Goal: Task Accomplishment & Management: Manage account settings

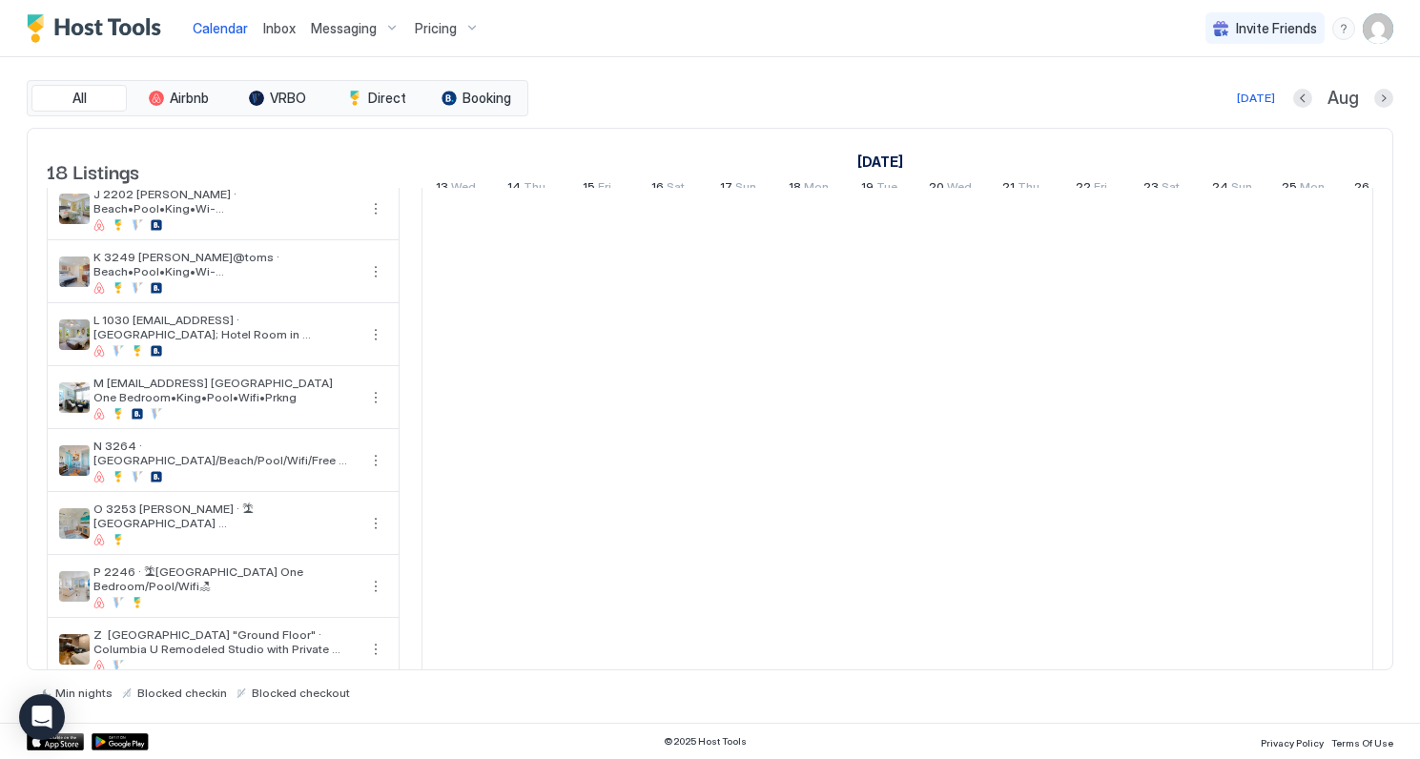
scroll to position [668, 0]
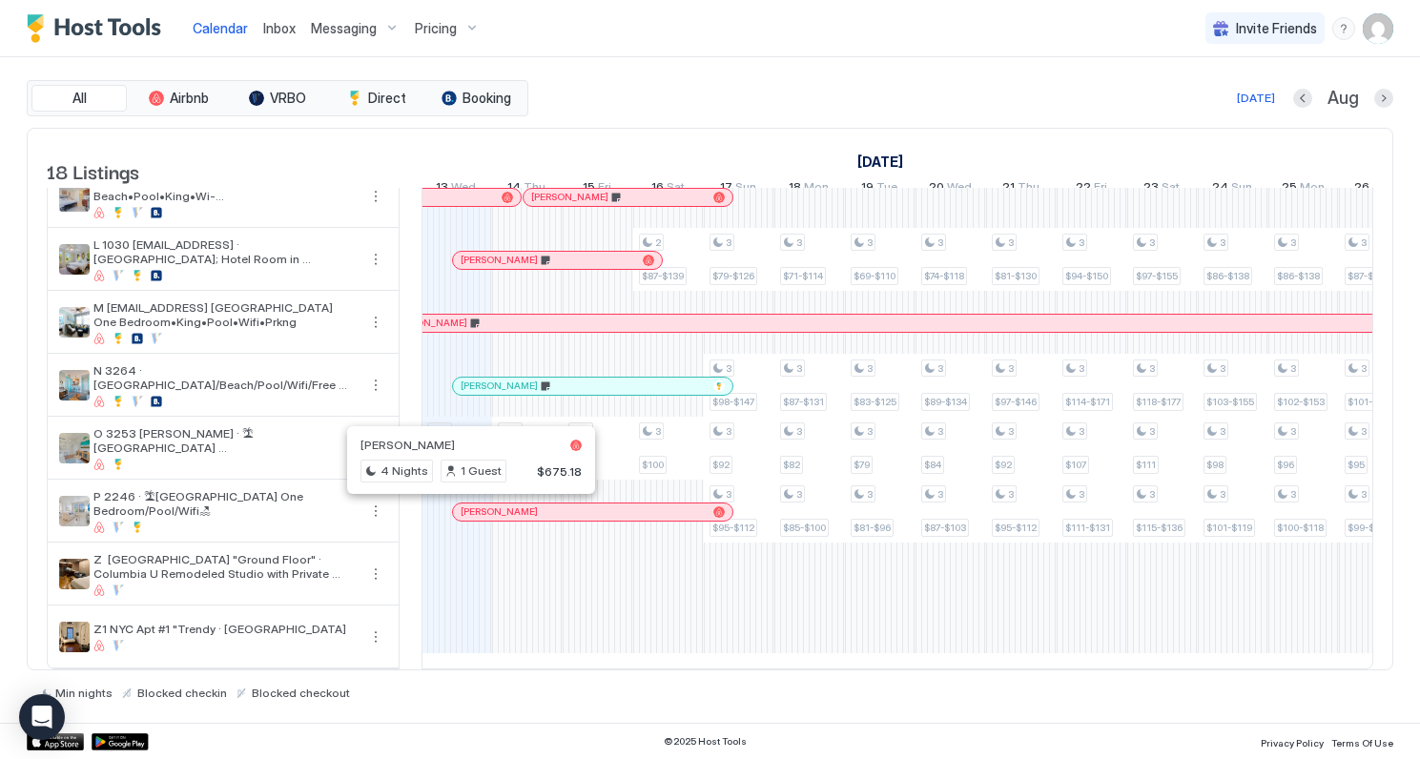
click at [468, 512] on div at bounding box center [468, 511] width 15 height 15
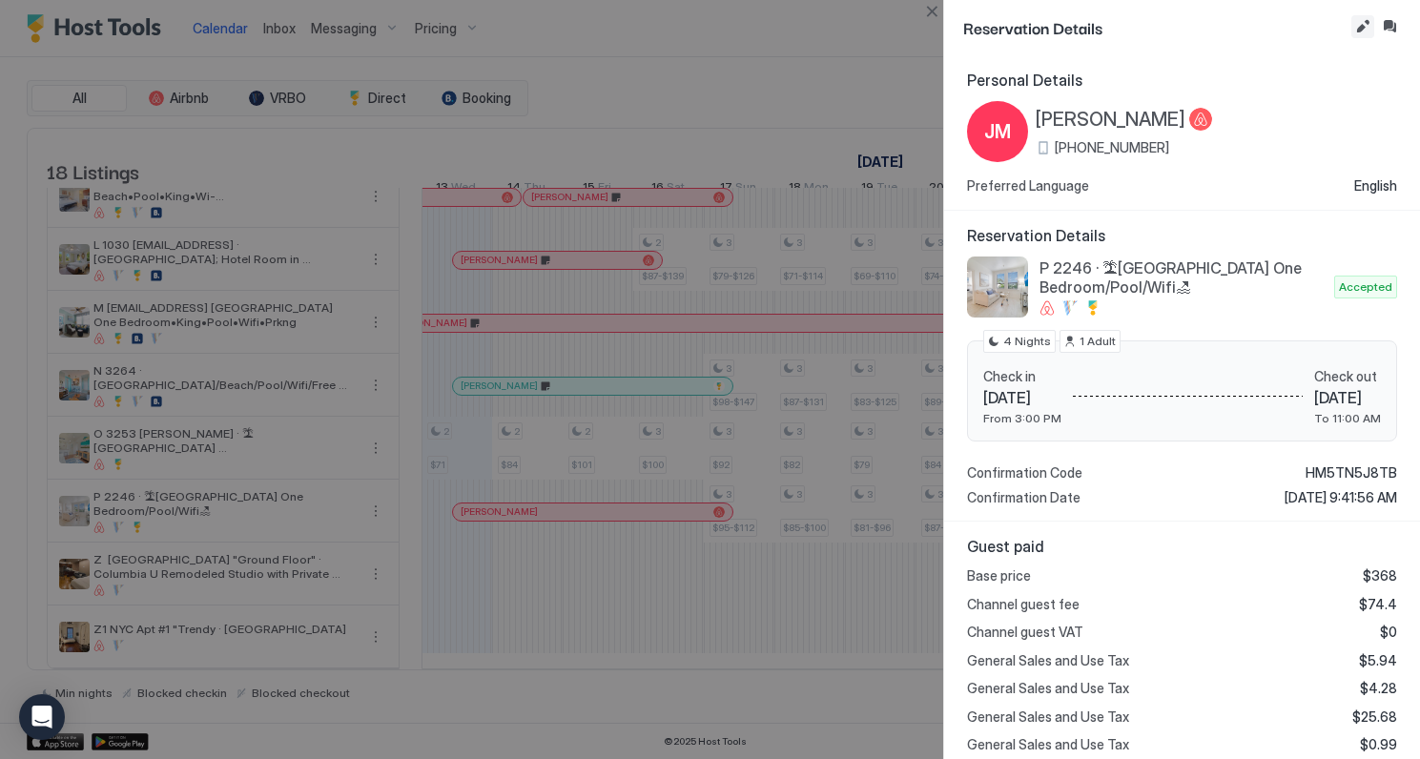
click at [1359, 31] on button "Edit reservation" at bounding box center [1362, 26] width 23 height 23
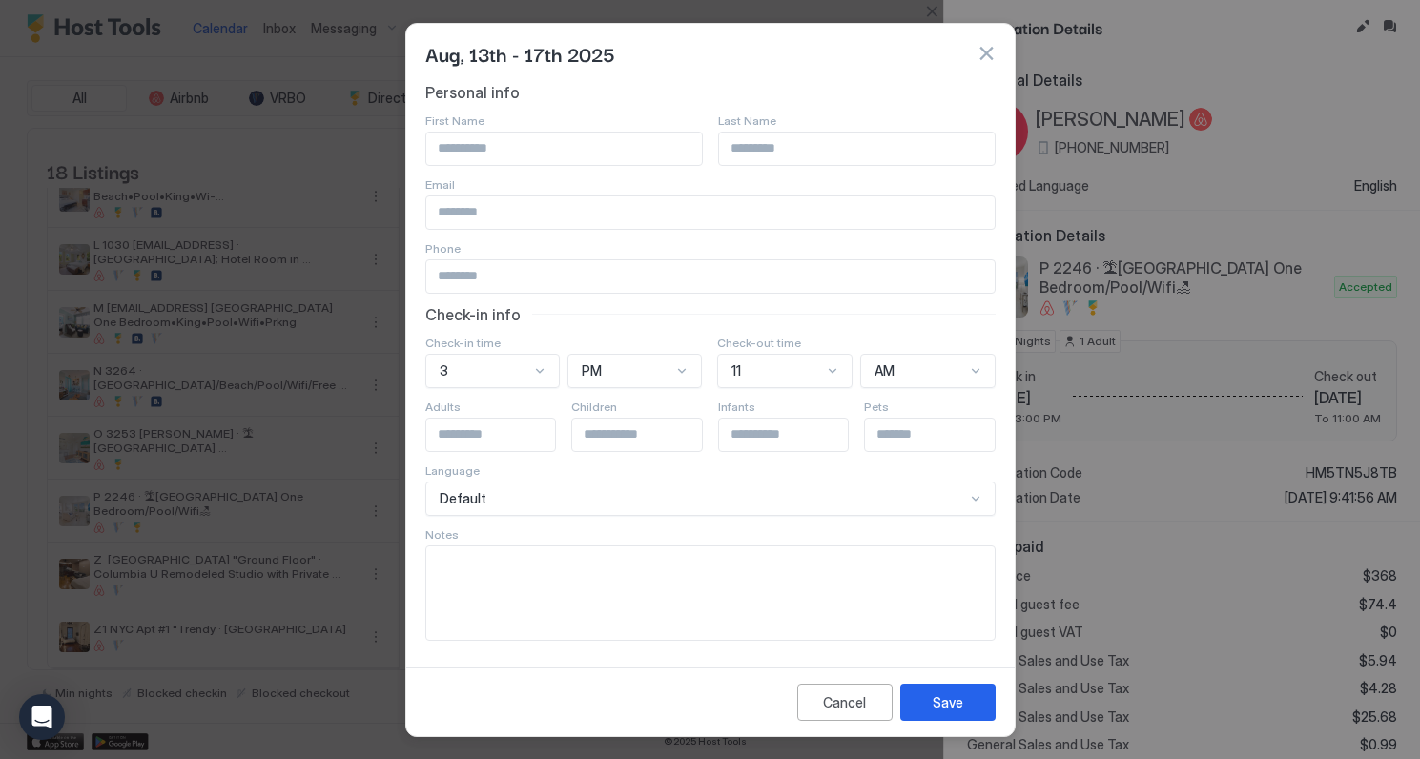
click at [493, 583] on textarea "Input Field" at bounding box center [710, 592] width 568 height 93
type textarea "******"
click at [947, 709] on div "Save" at bounding box center [948, 702] width 31 height 20
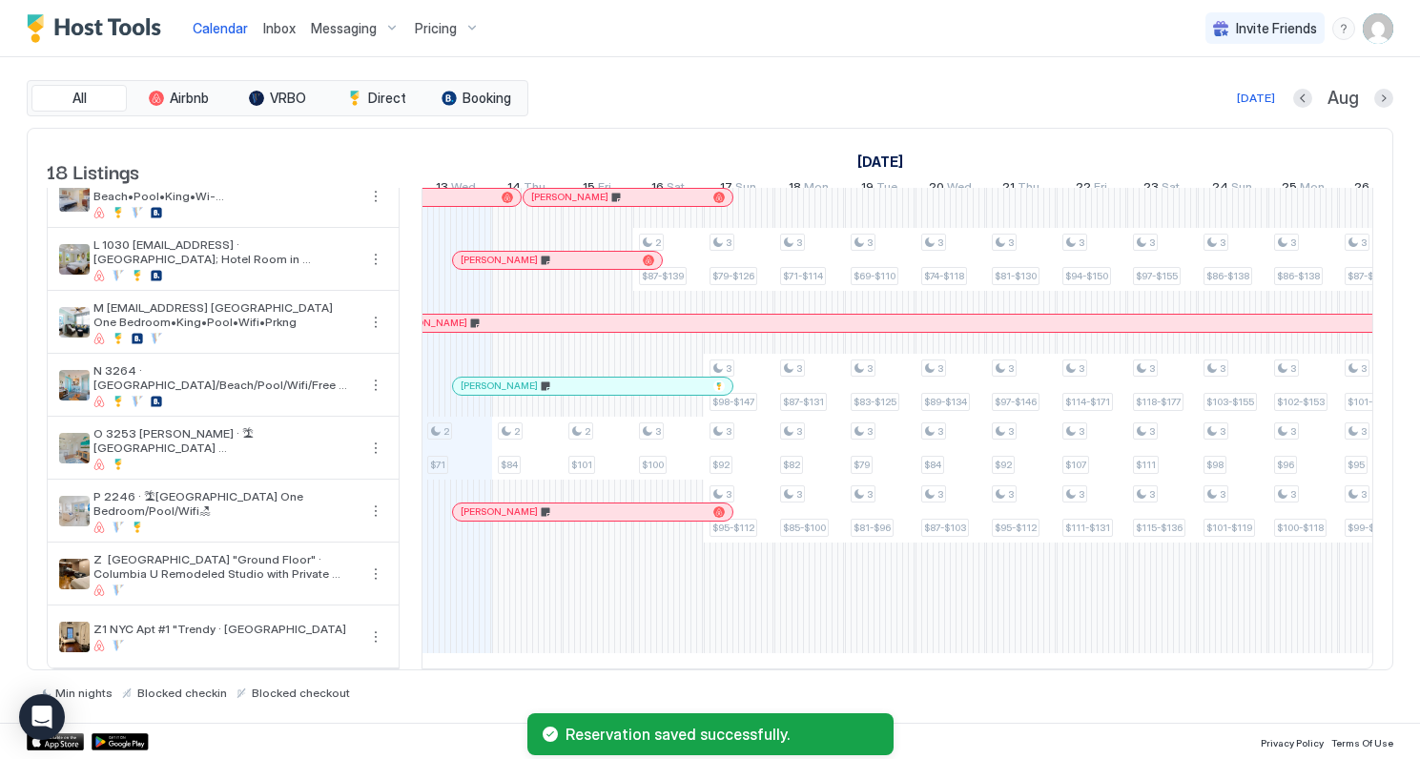
click at [355, 27] on span "Messaging" at bounding box center [344, 28] width 66 height 17
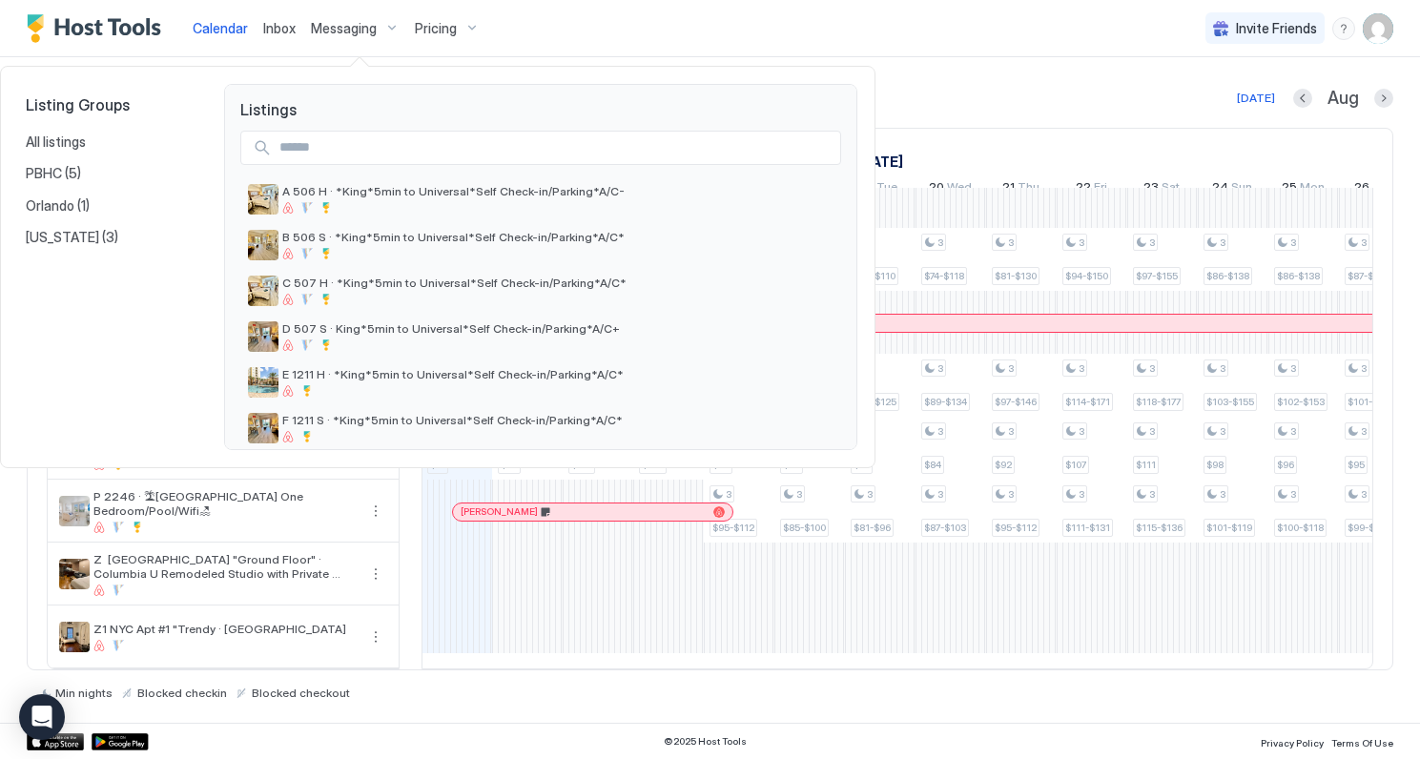
click at [875, 59] on div at bounding box center [710, 379] width 1420 height 759
